Goal: Entertainment & Leisure: Consume media (video, audio)

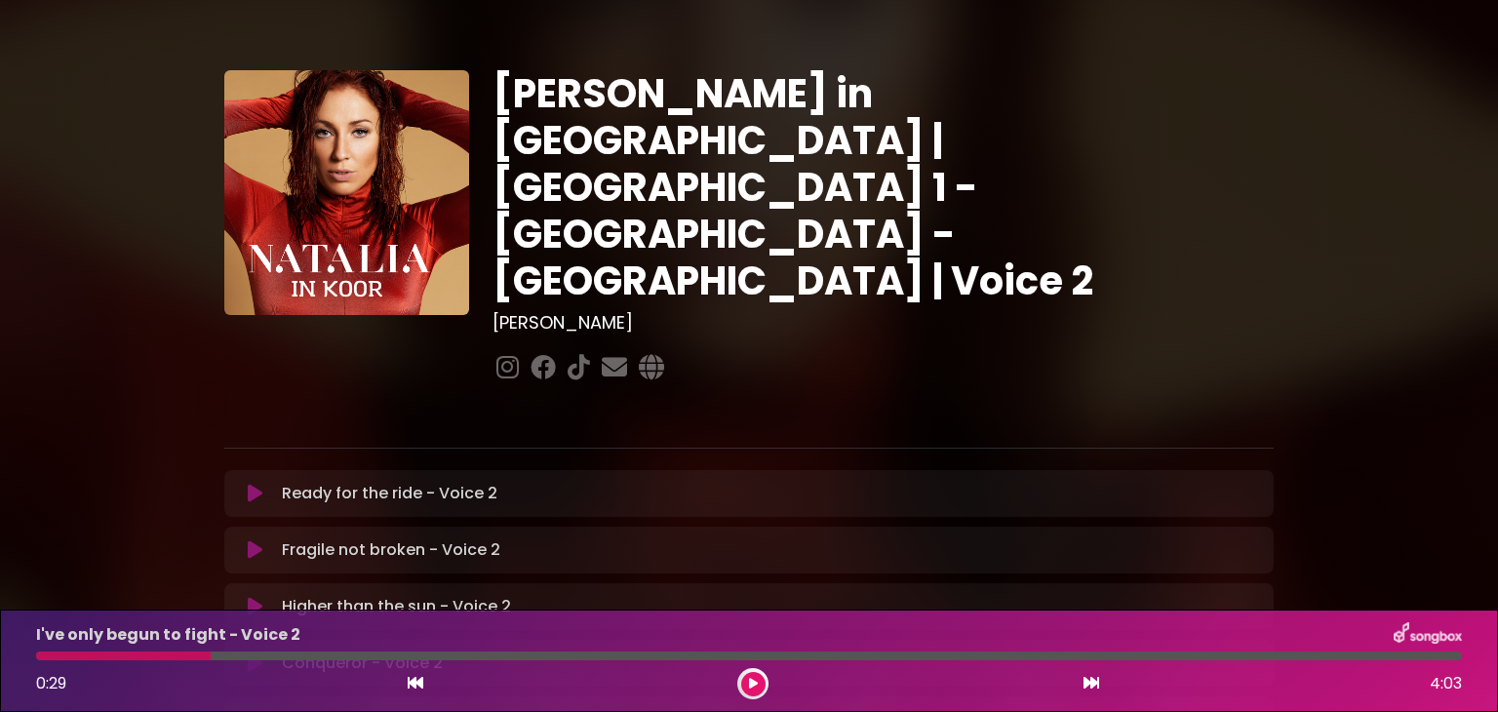
scroll to position [581, 0]
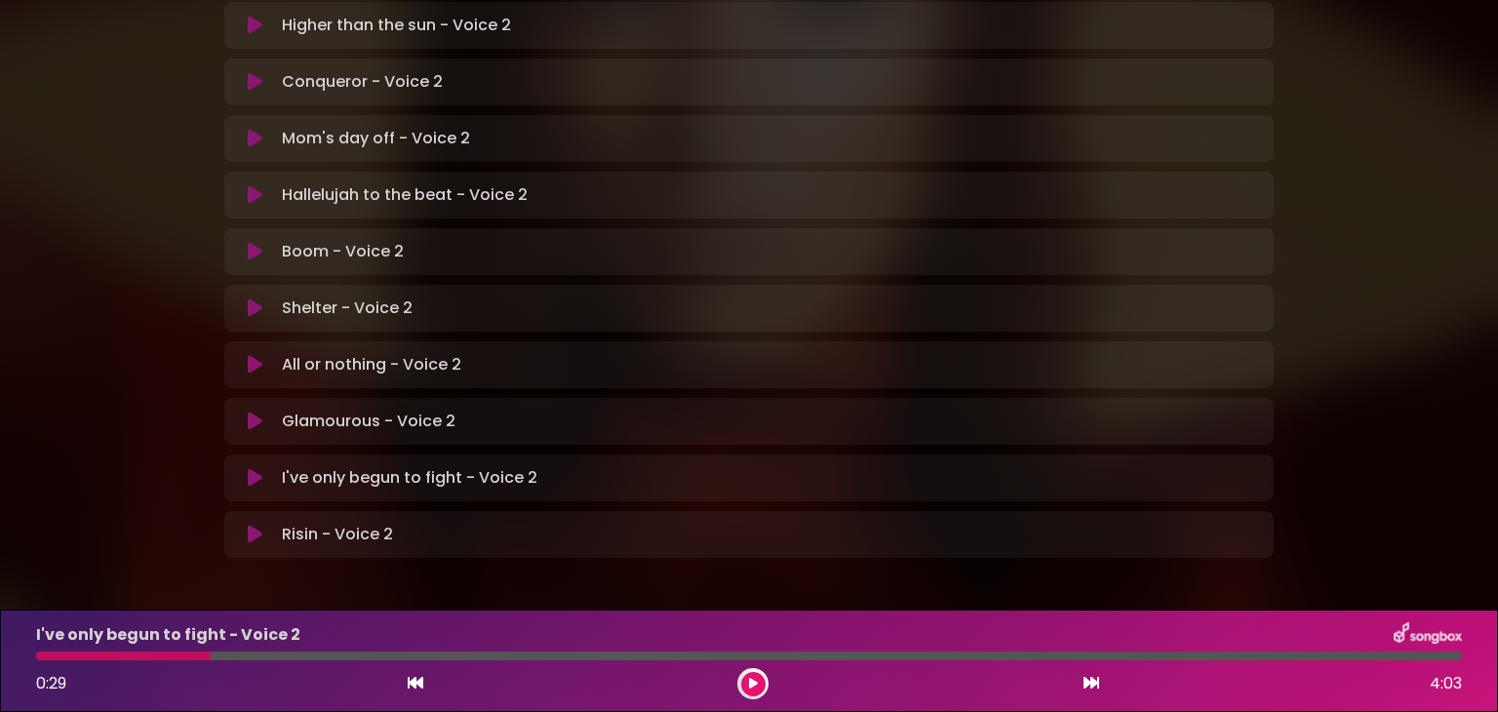
click at [259, 525] on icon at bounding box center [255, 535] width 15 height 20
click at [44, 656] on div at bounding box center [749, 656] width 1426 height 9
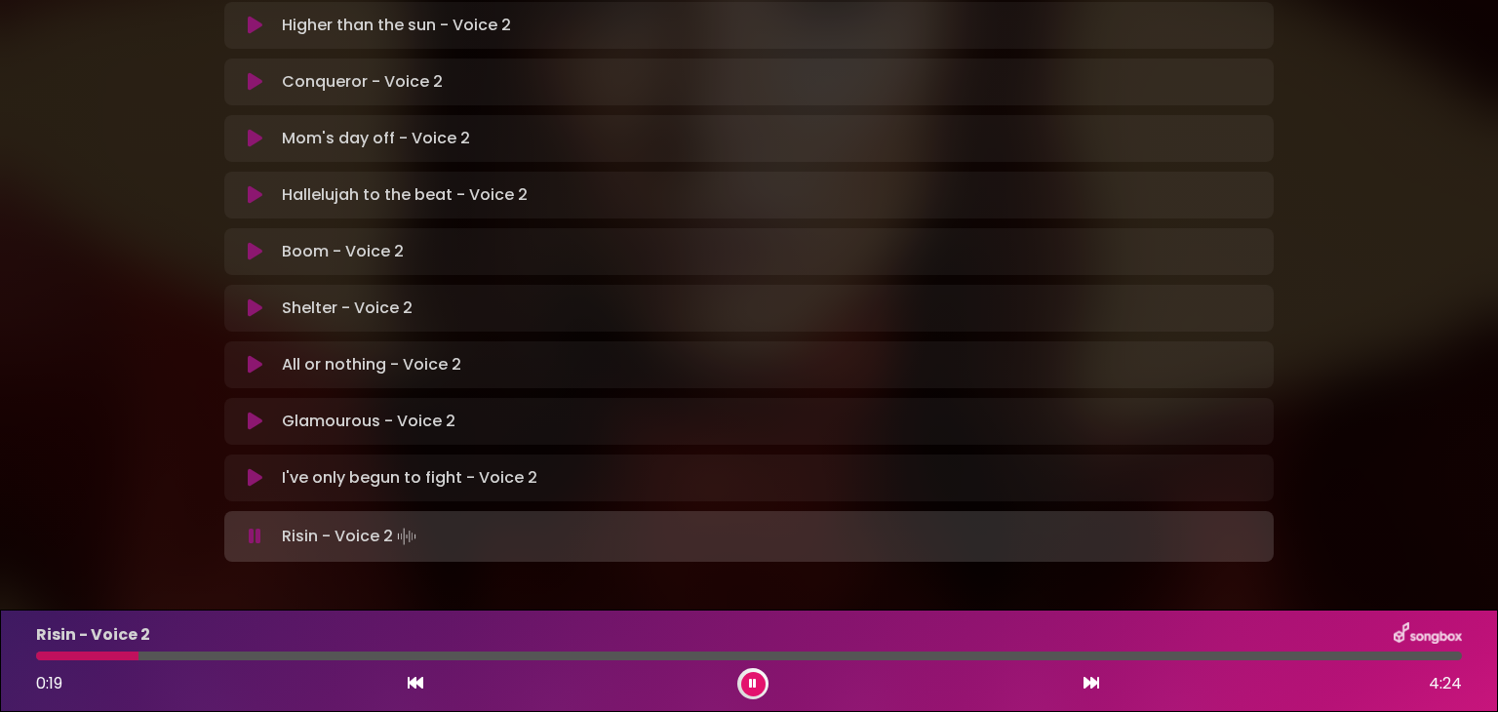
click at [753, 681] on icon at bounding box center [752, 684] width 13 height 14
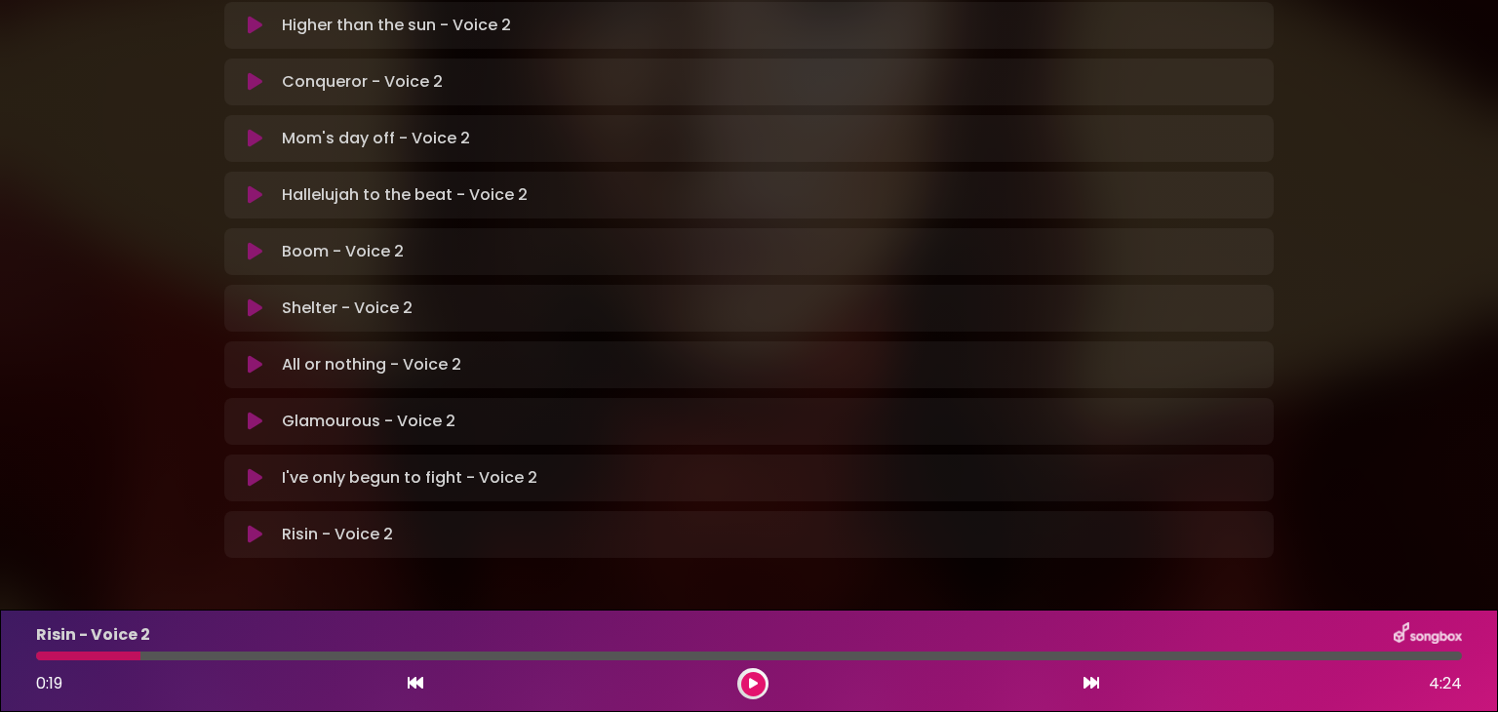
click at [42, 655] on div at bounding box center [88, 656] width 104 height 9
click at [761, 684] on button at bounding box center [753, 684] width 24 height 24
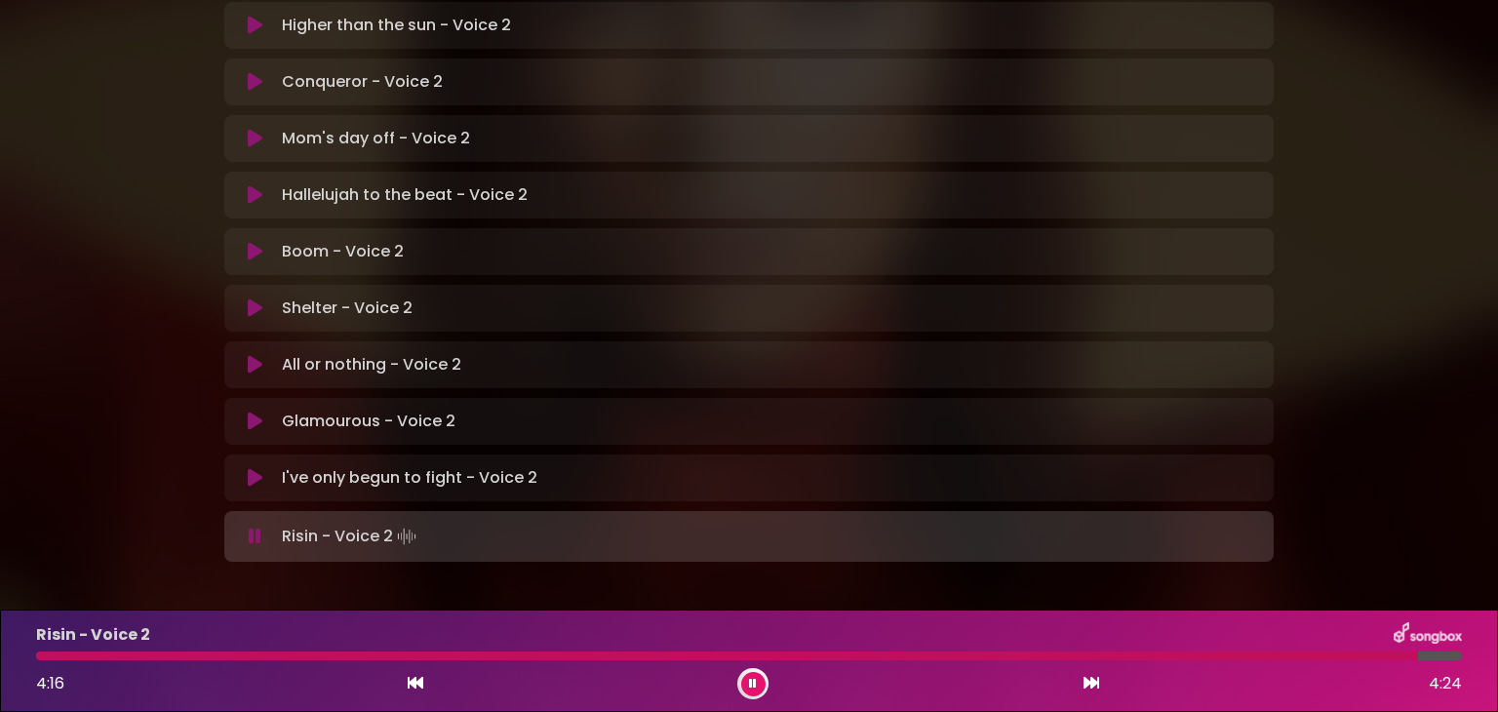
click at [755, 684] on icon at bounding box center [753, 683] width 10 height 13
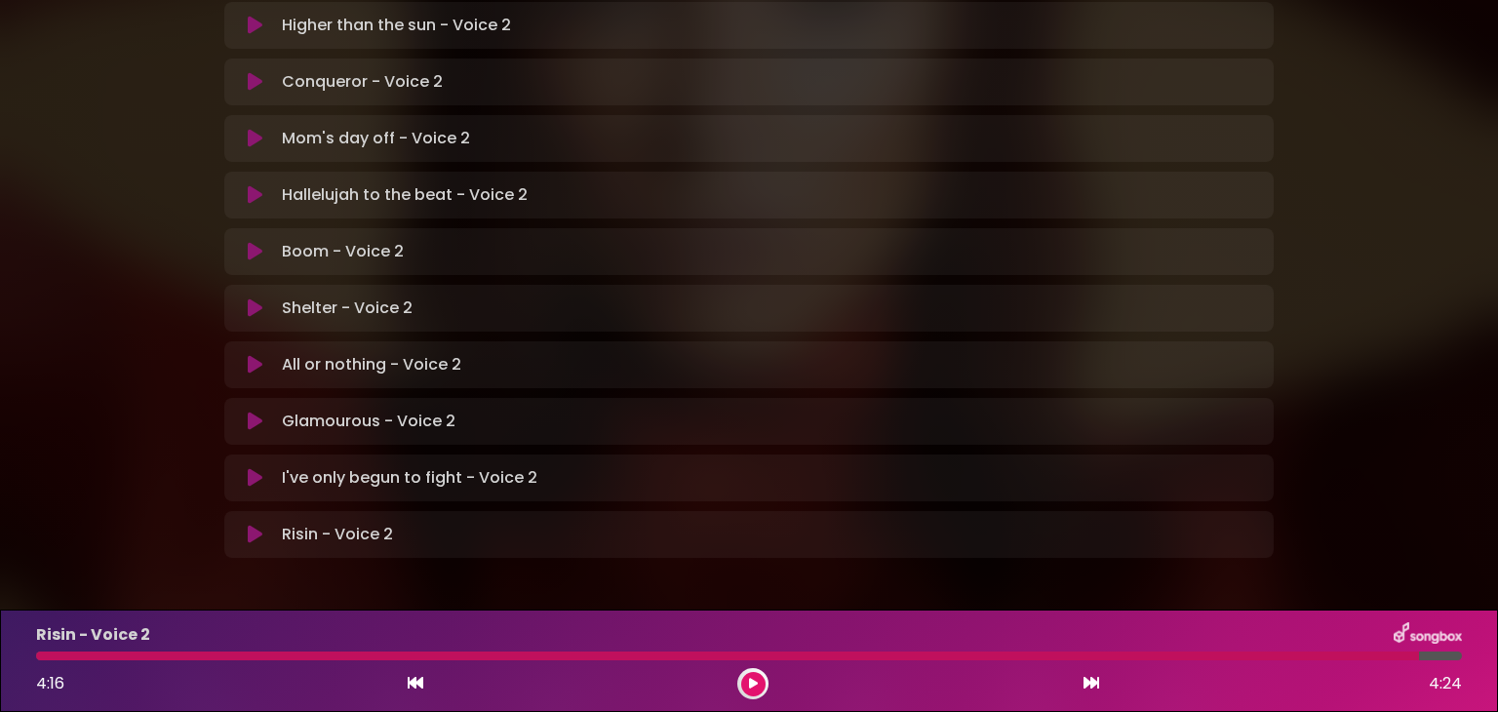
click at [253, 468] on icon at bounding box center [255, 478] width 15 height 20
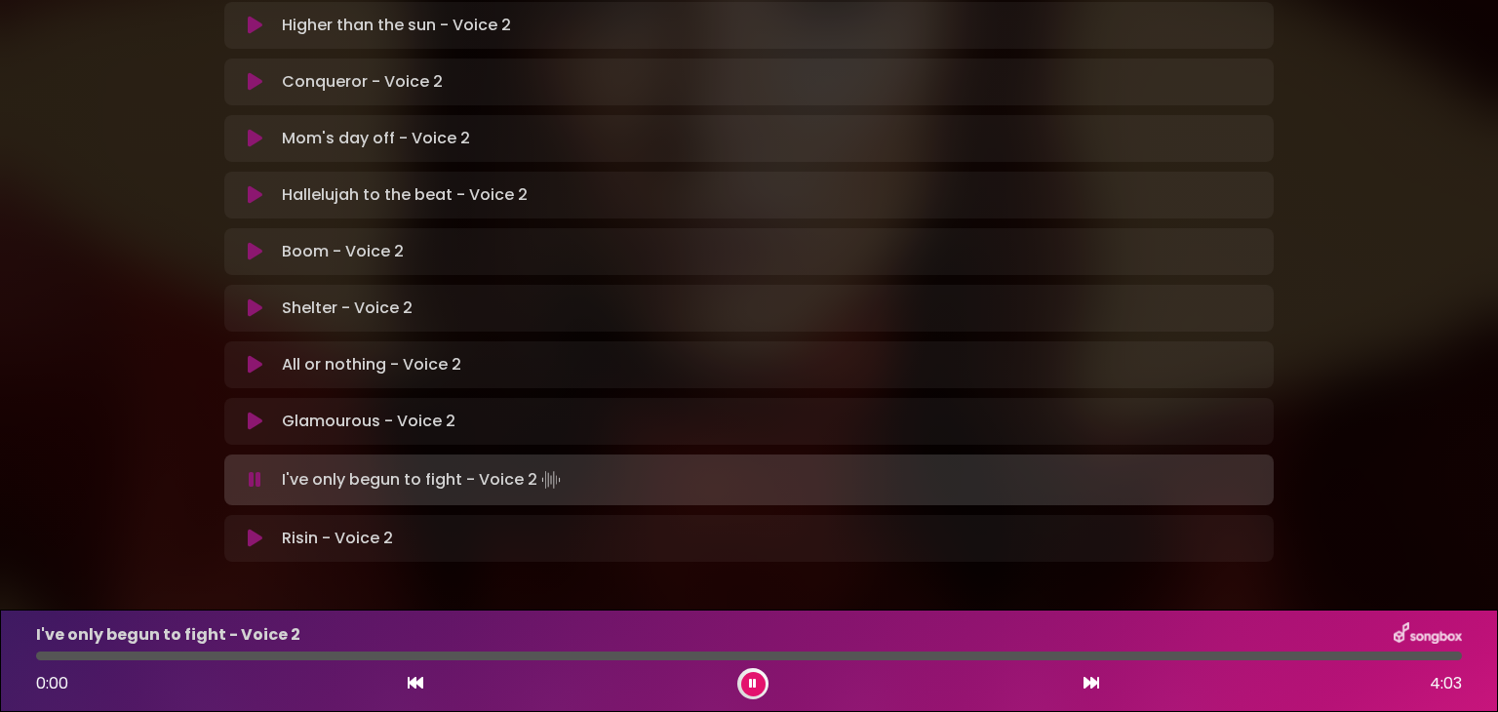
click at [40, 656] on div at bounding box center [749, 656] width 1426 height 9
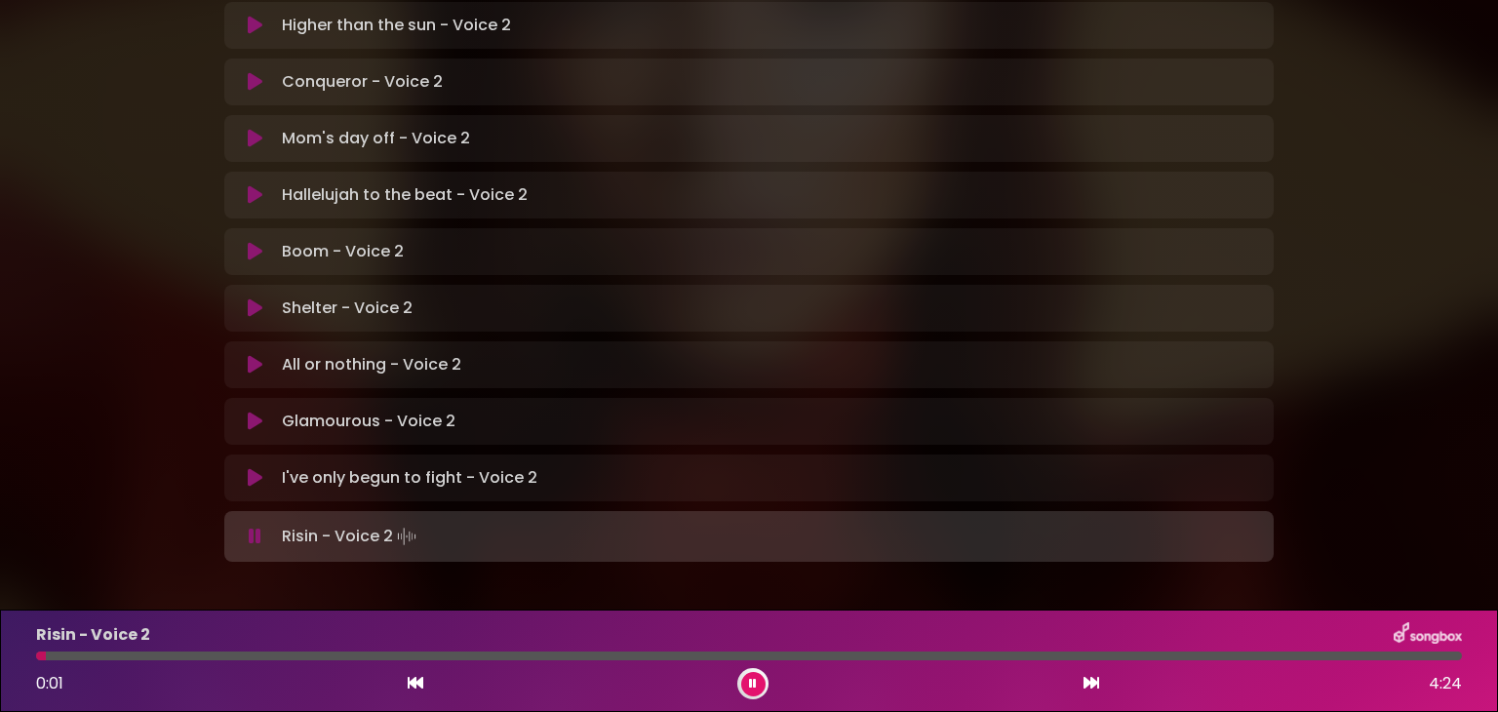
click at [749, 676] on button at bounding box center [753, 684] width 24 height 24
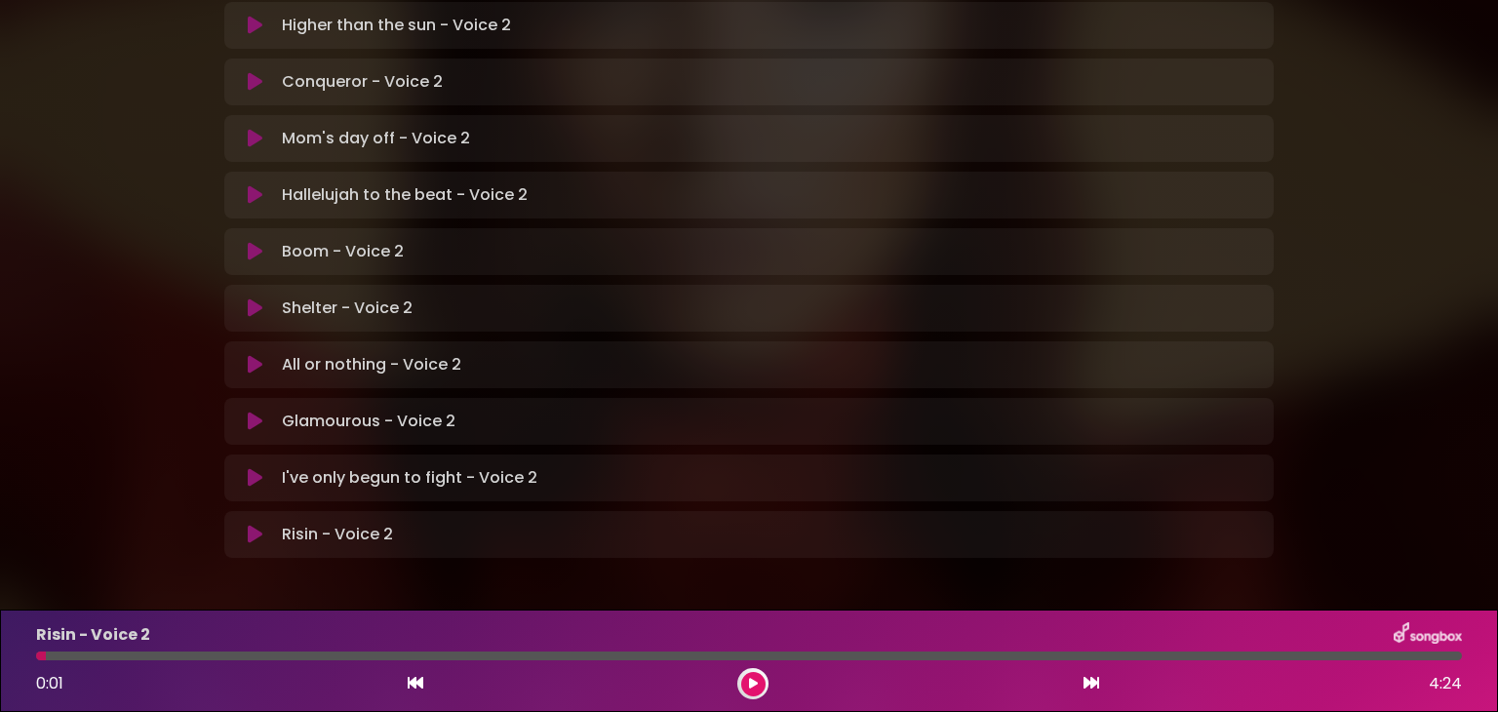
click at [250, 466] on icon at bounding box center [255, 477] width 20 height 23
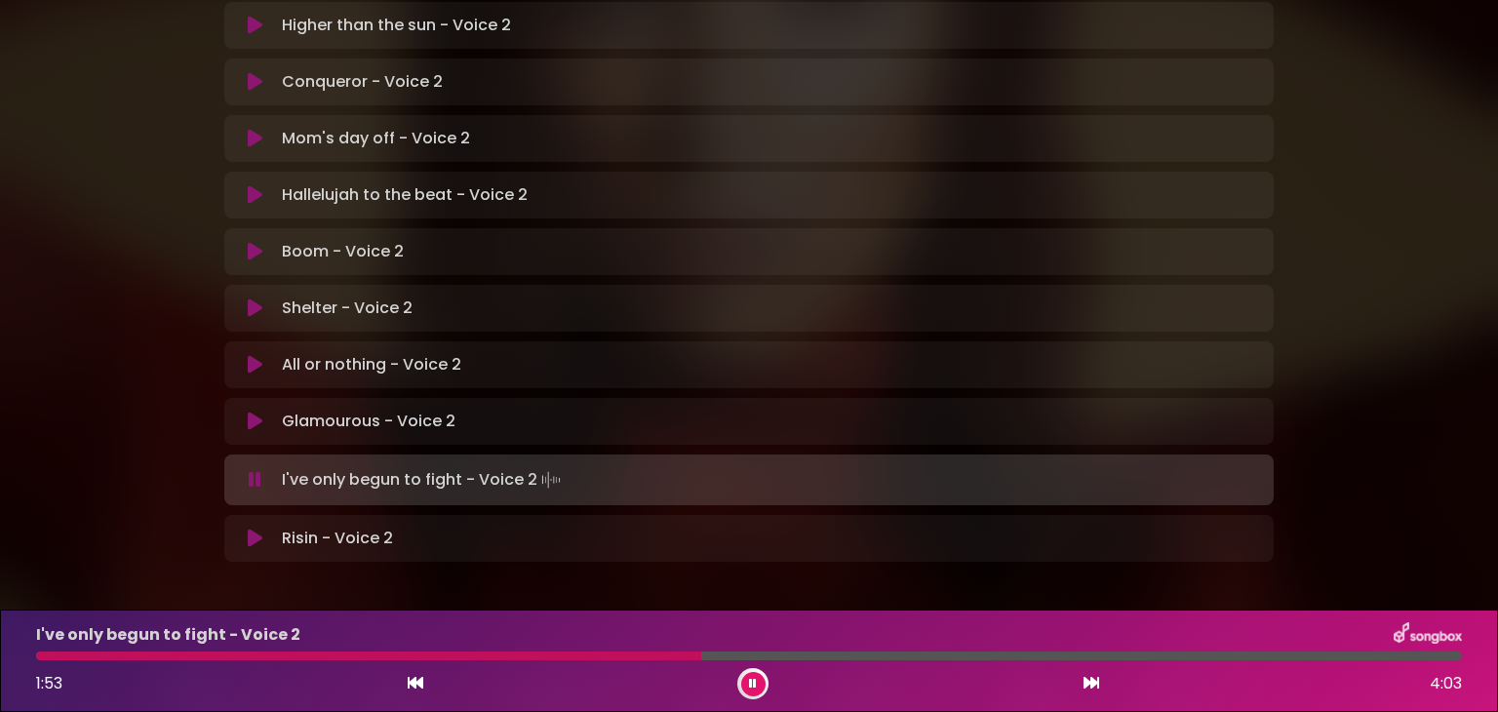
click at [453, 668] on div "1:53 4:03" at bounding box center [748, 683] width 1449 height 31
click at [457, 655] on div at bounding box center [374, 656] width 677 height 9
click at [557, 654] on div at bounding box center [357, 656] width 642 height 9
click at [558, 633] on div "I've only begun to fight - Voice 2" at bounding box center [748, 634] width 1449 height 25
click at [555, 655] on div at bounding box center [366, 656] width 661 height 9
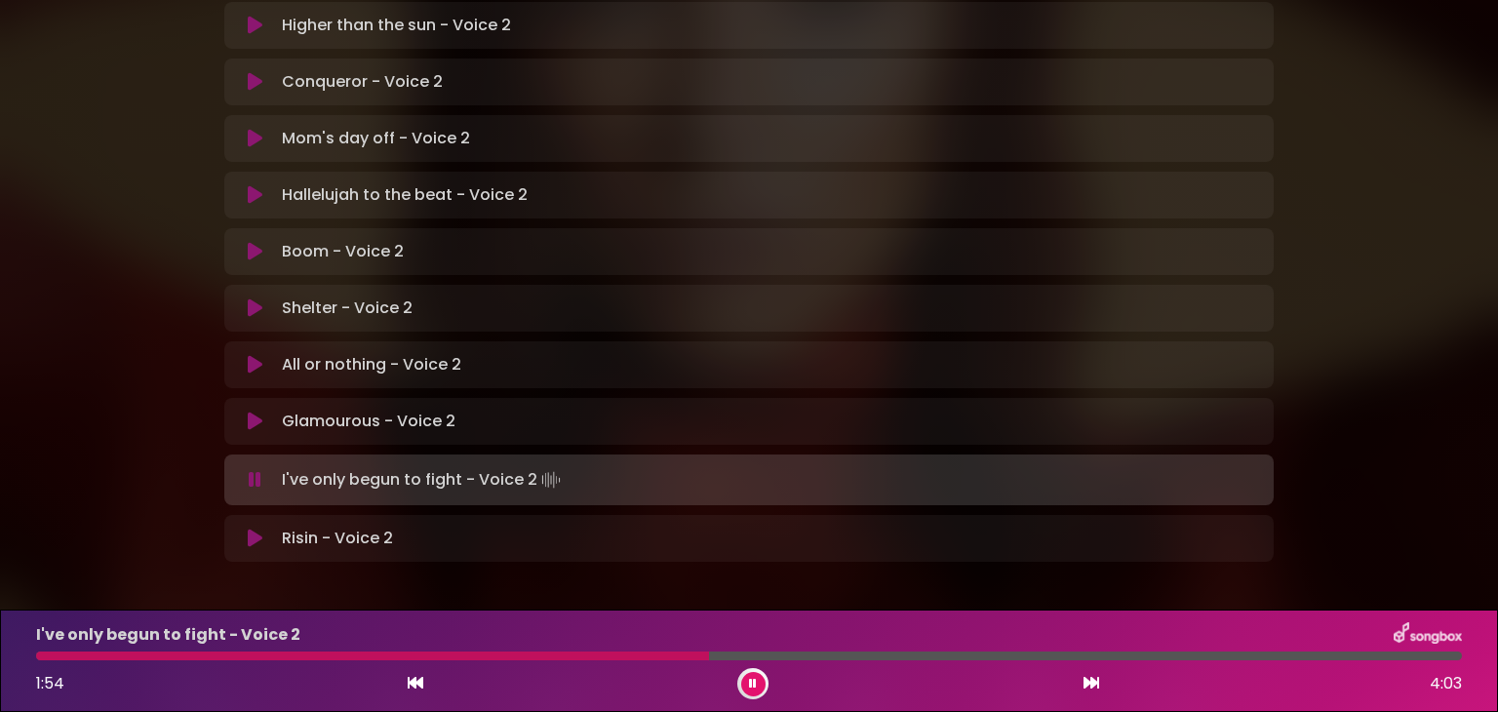
click at [555, 655] on div at bounding box center [372, 656] width 673 height 9
click at [555, 655] on div at bounding box center [368, 656] width 665 height 9
click at [555, 649] on div "I've only begun to fight - Voice 2 1:53 4:03" at bounding box center [748, 660] width 1449 height 77
click at [559, 652] on div at bounding box center [373, 656] width 675 height 9
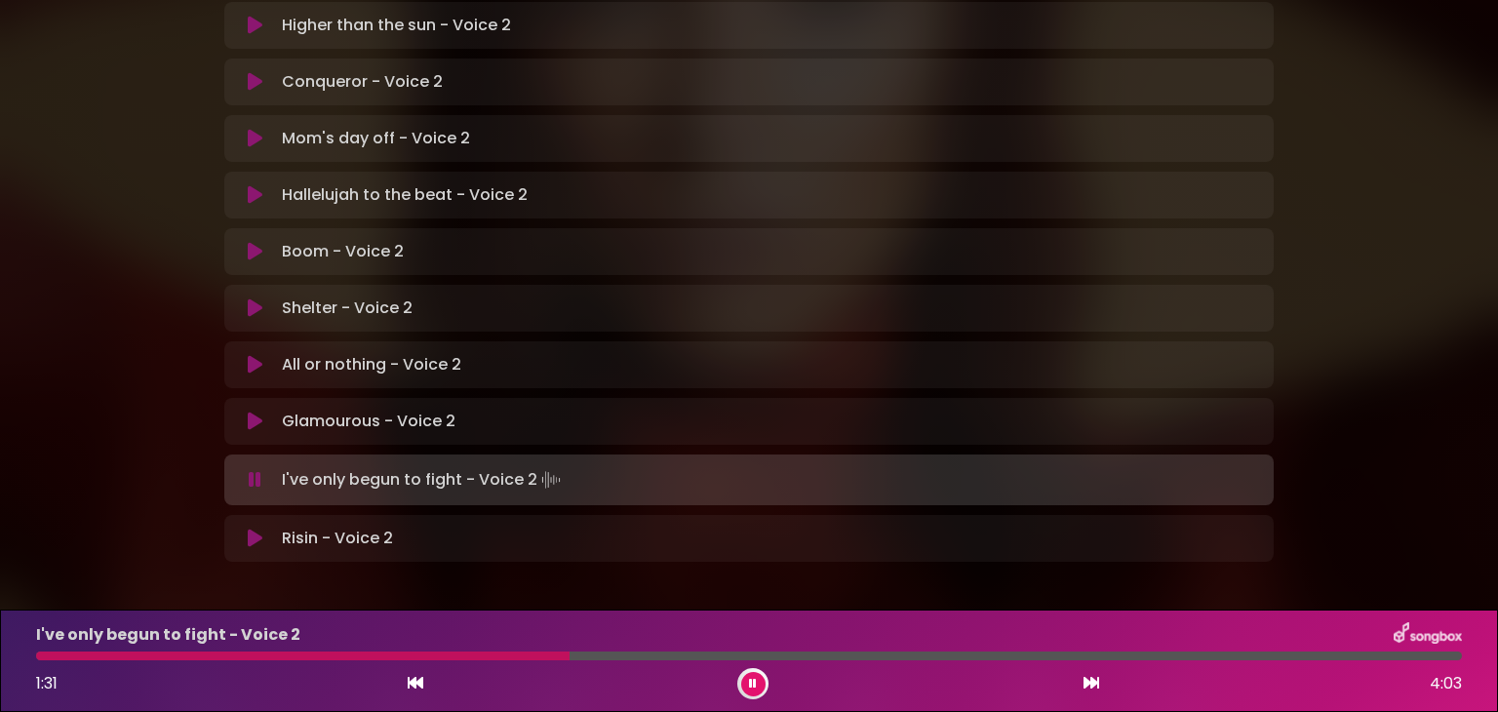
click at [750, 677] on icon at bounding box center [753, 684] width 11 height 14
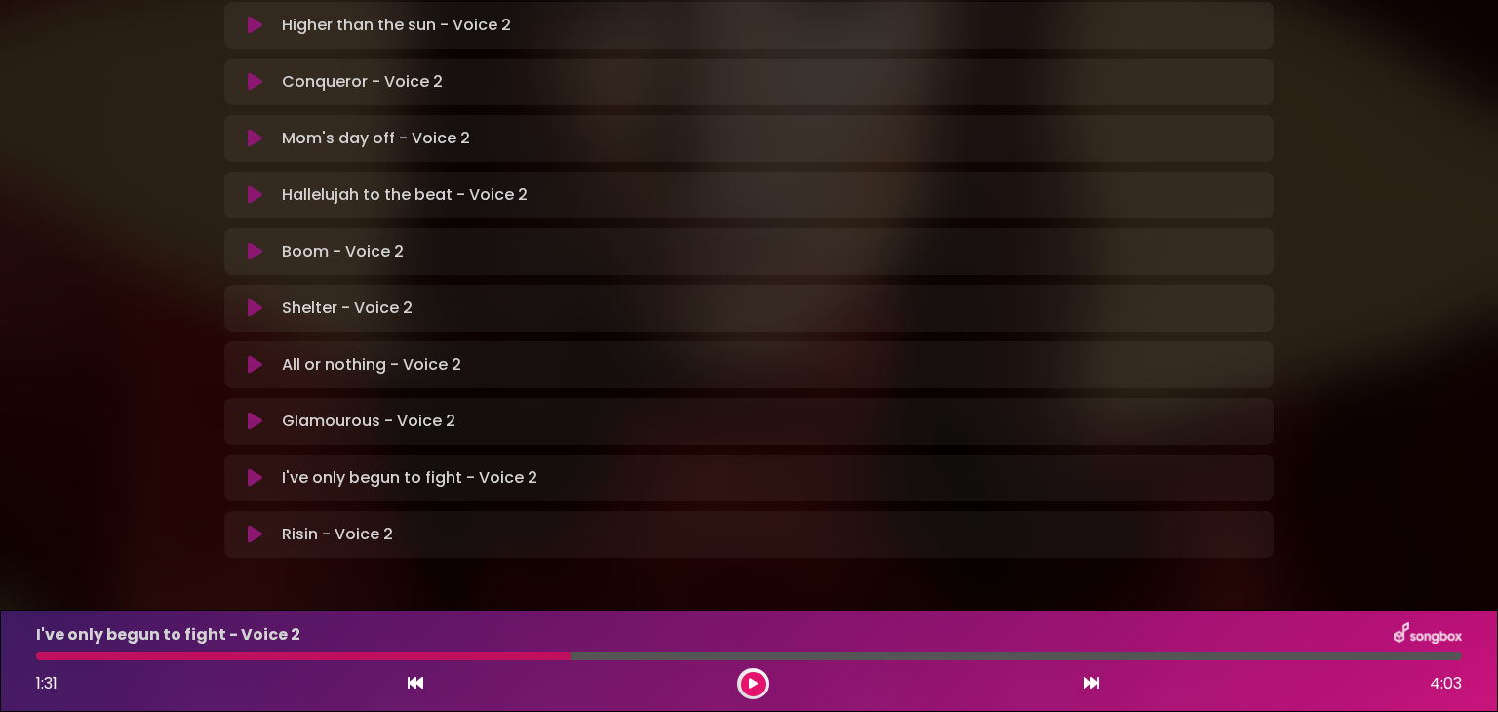
scroll to position [555, 0]
